Goal: Task Accomplishment & Management: Manage account settings

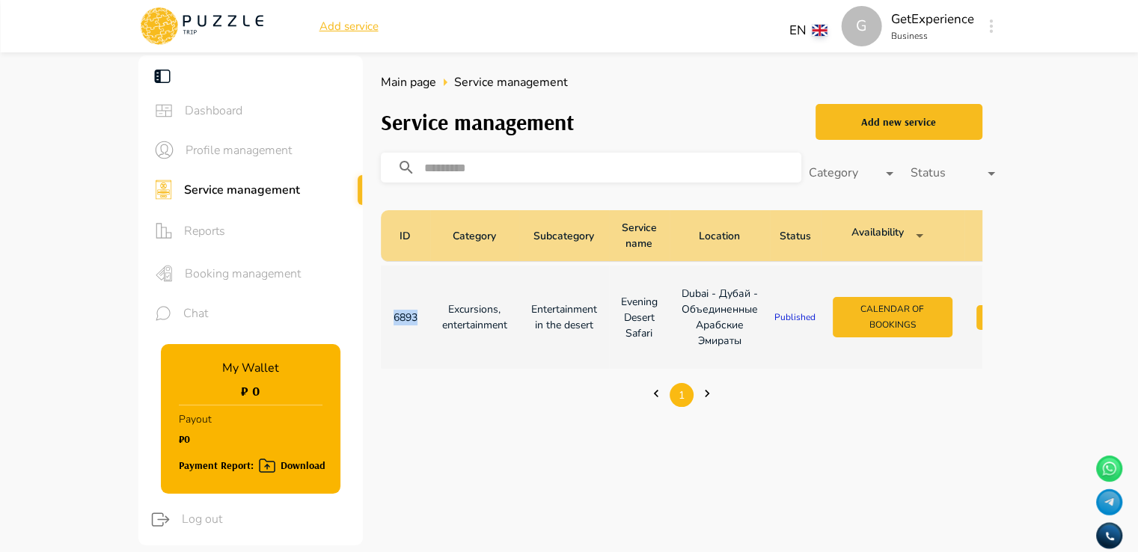
drag, startPoint x: 422, startPoint y: 315, endPoint x: 389, endPoint y: 313, distance: 32.9
click at [389, 313] on td "6893" at bounding box center [405, 317] width 49 height 103
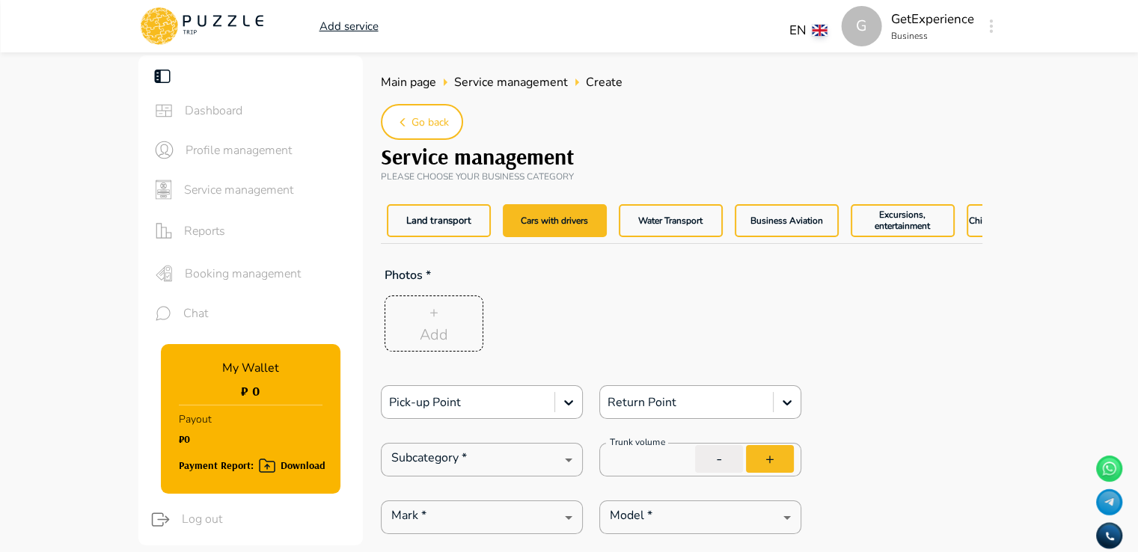
type textarea "*"
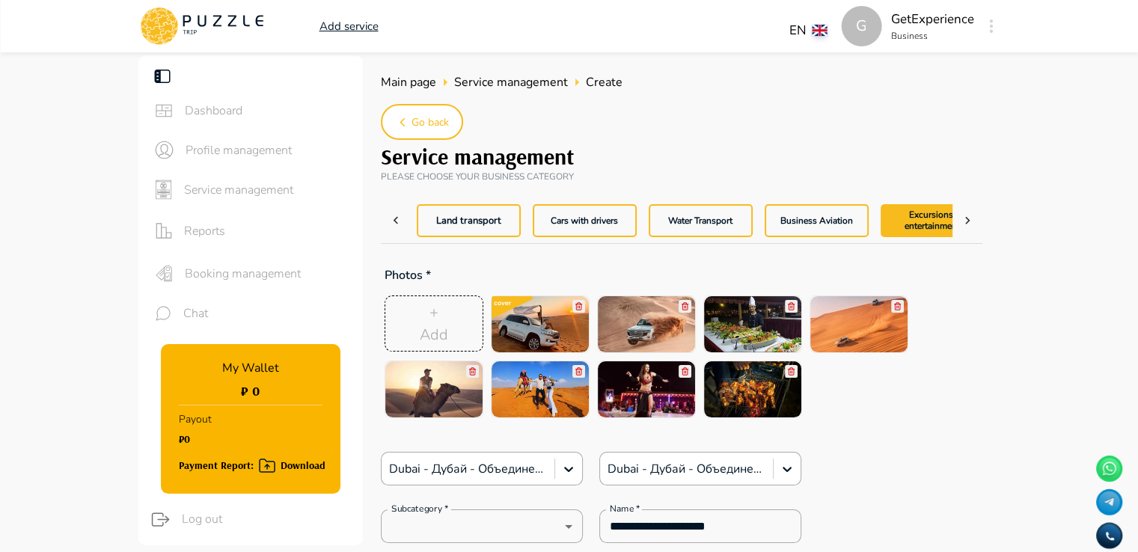
scroll to position [0, 32]
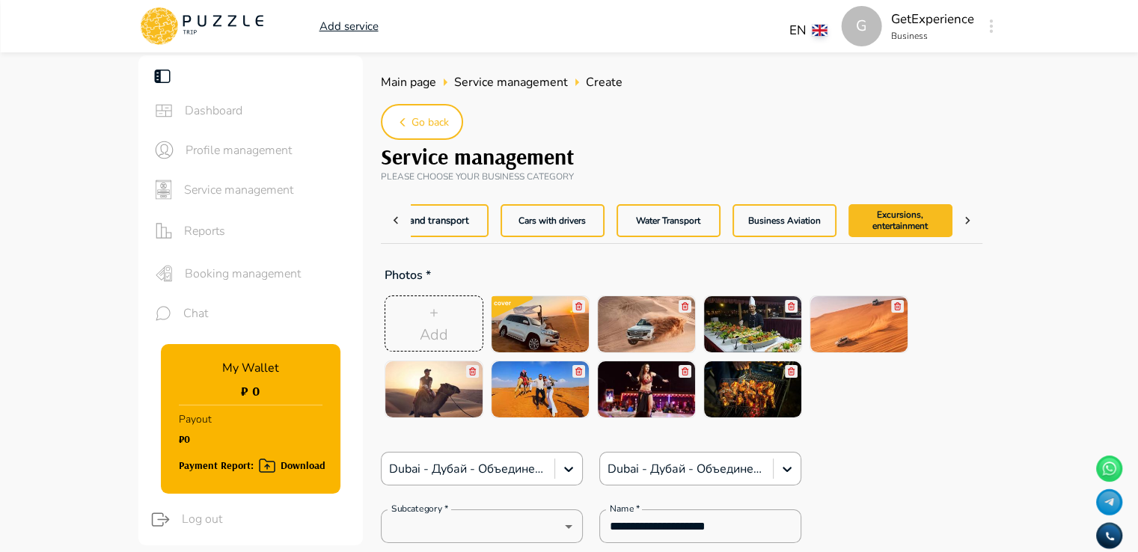
type textarea "*"
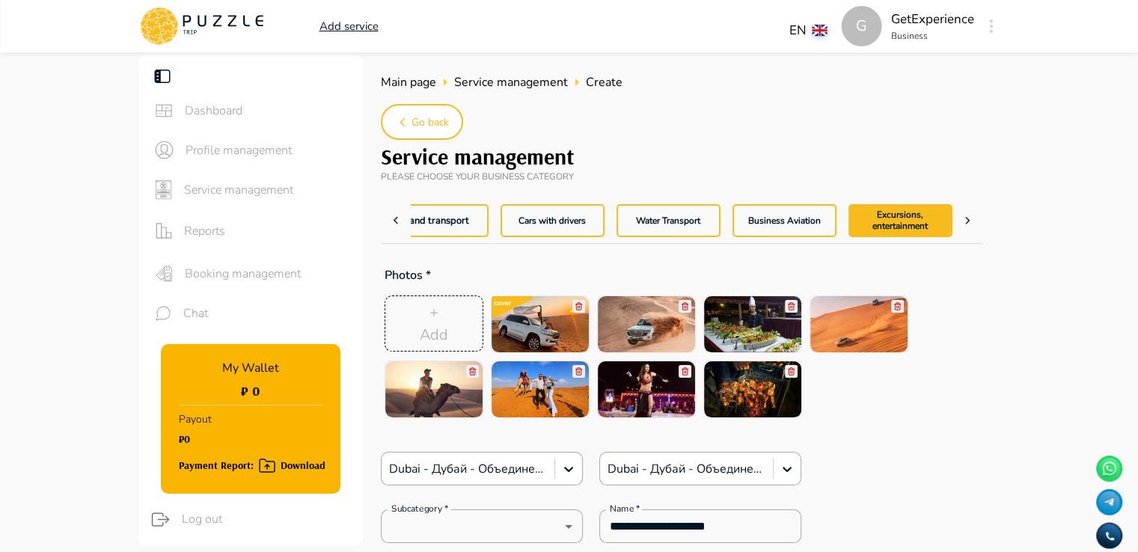
type textarea "*"
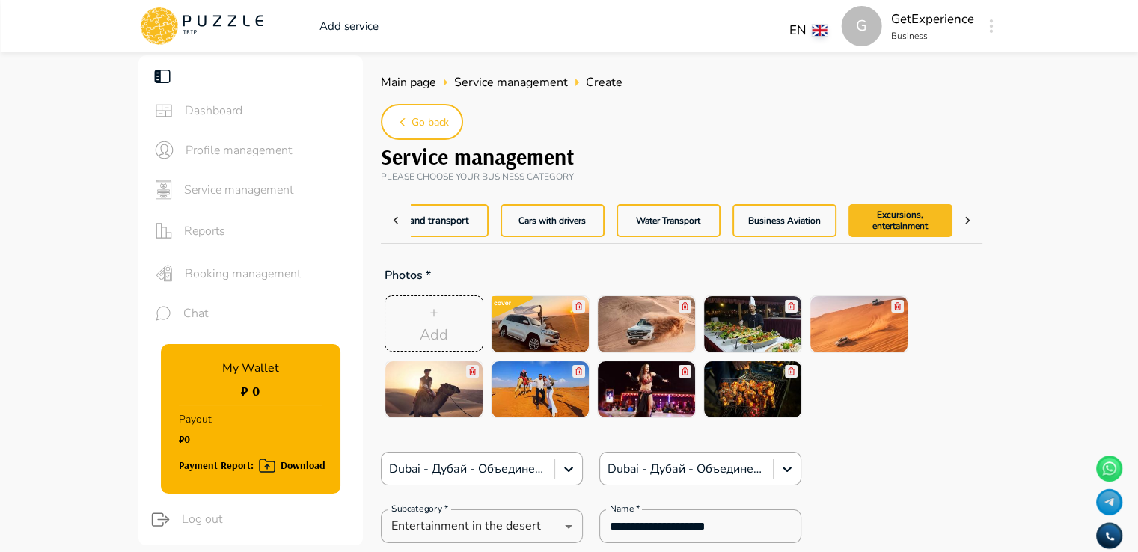
type textarea "*"
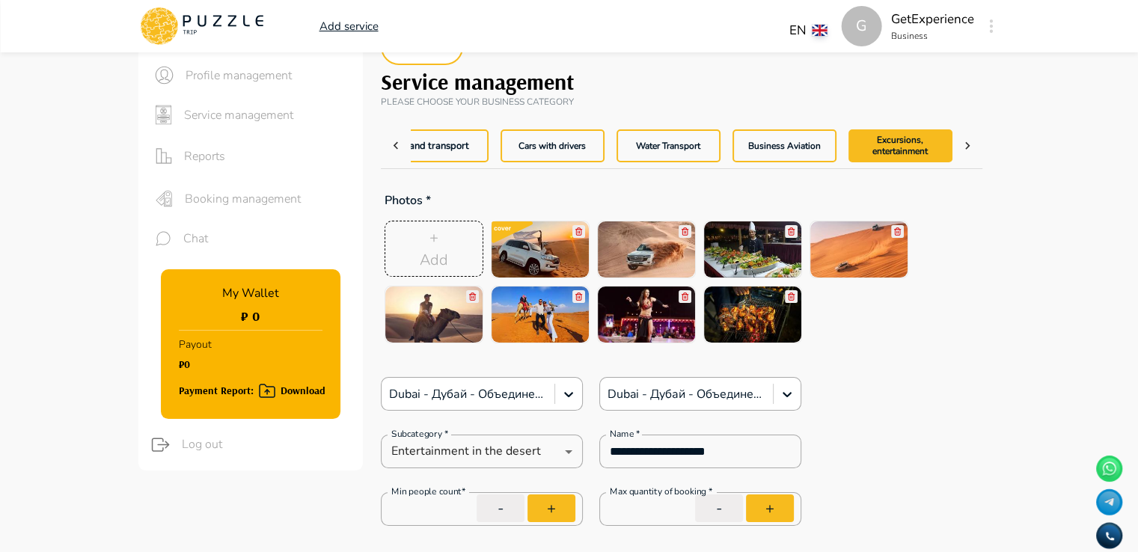
scroll to position [0, 0]
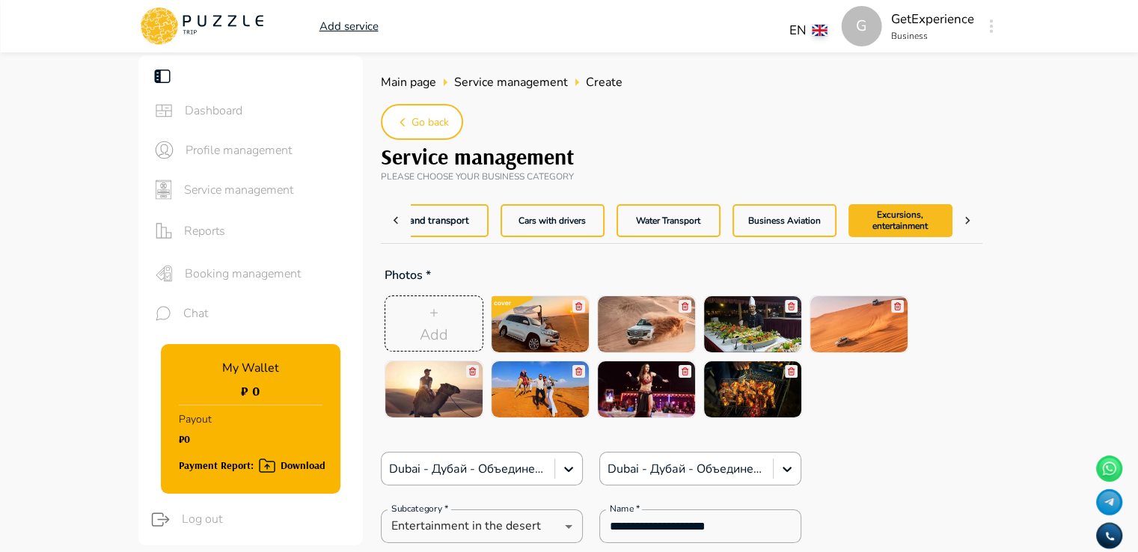
click at [246, 182] on span "Service management" at bounding box center [267, 190] width 167 height 18
